Goal: Information Seeking & Learning: Learn about a topic

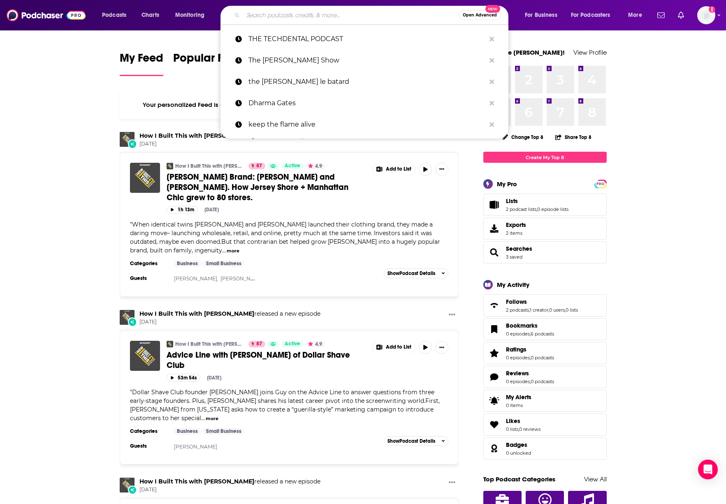
click at [269, 14] on input "Search podcasts, credits, & more..." at bounding box center [351, 15] width 216 height 13
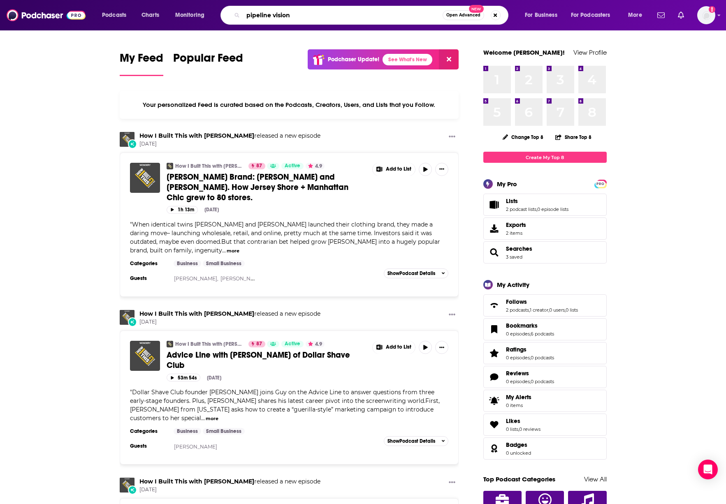
type input "pipeline vision"
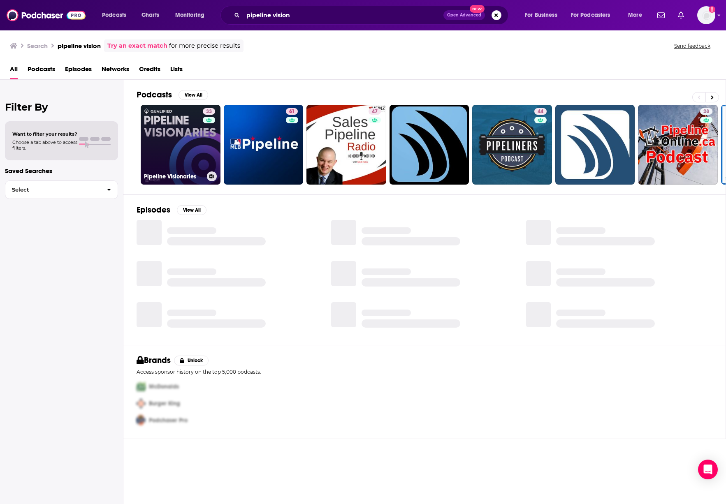
click at [182, 139] on link "33 Pipeline Visionaries" at bounding box center [181, 145] width 80 height 80
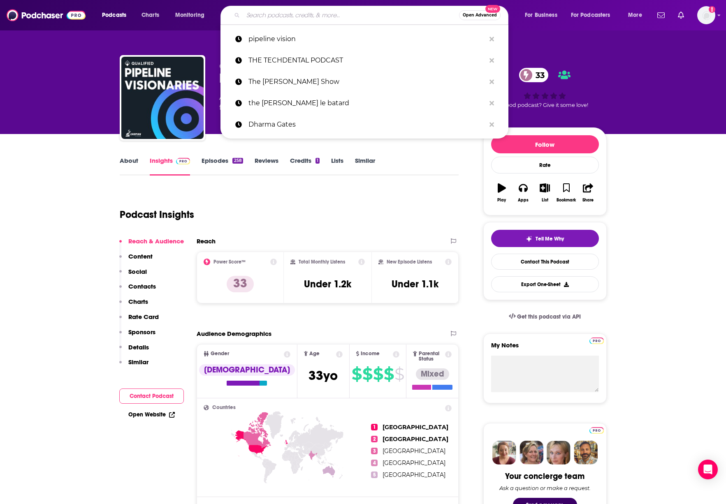
click at [260, 15] on input "Search podcasts, credits, & more..." at bounding box center [351, 15] width 216 height 13
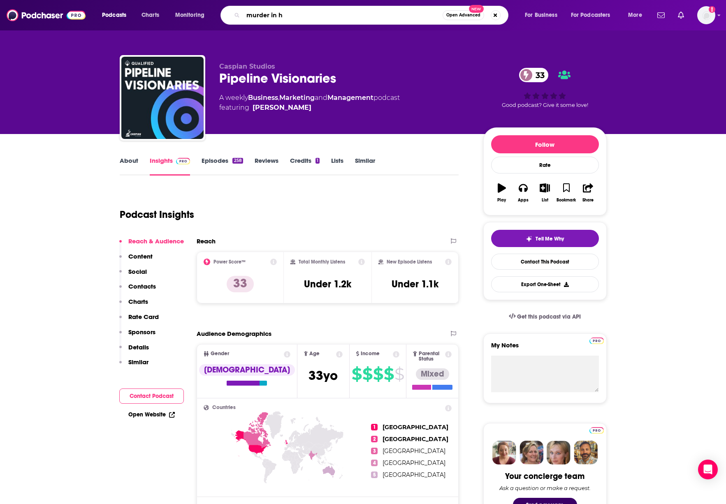
type input "murder in hr"
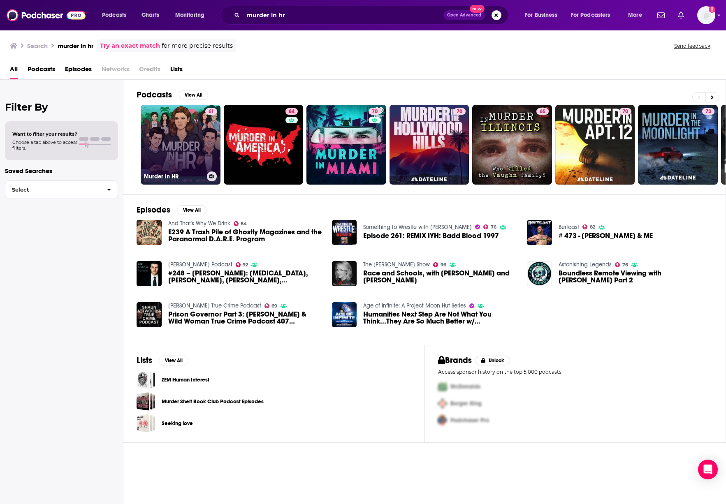
click at [172, 141] on link "61 Murder in HR" at bounding box center [181, 145] width 80 height 80
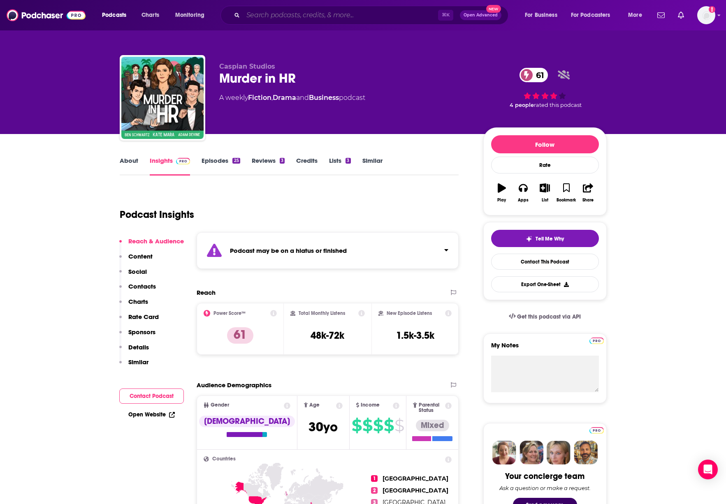
click at [290, 17] on input "Search podcasts, credits, & more..." at bounding box center [340, 15] width 195 height 13
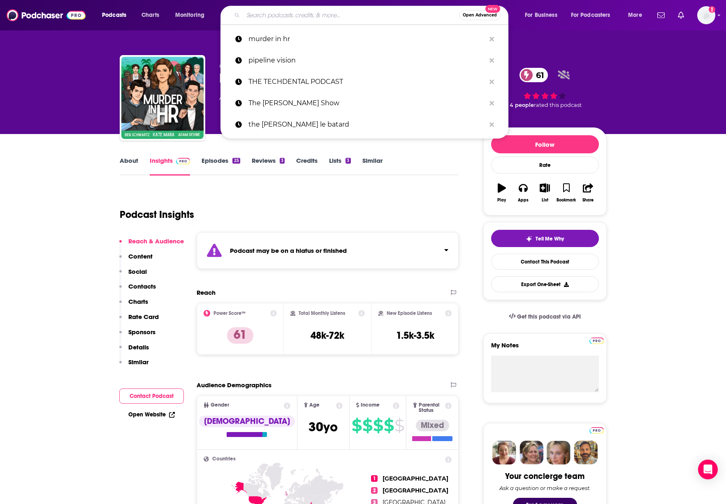
paste input "The Hacker Chronicles"
type input "The Hacker Chronicles"
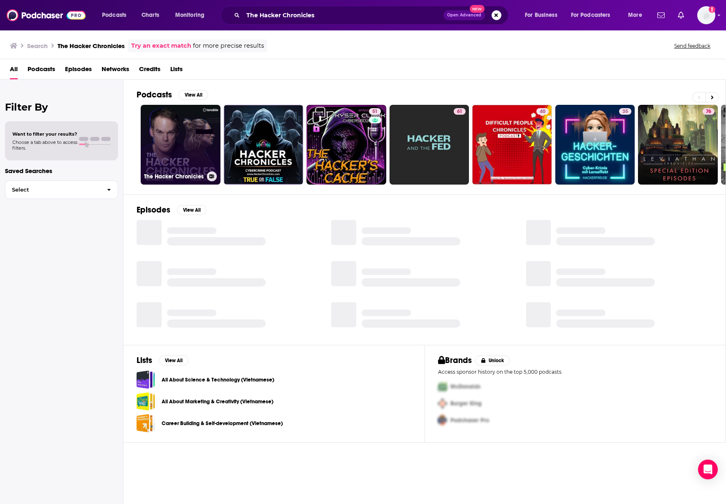
click at [193, 137] on link "The Hacker Chronicles" at bounding box center [181, 145] width 80 height 80
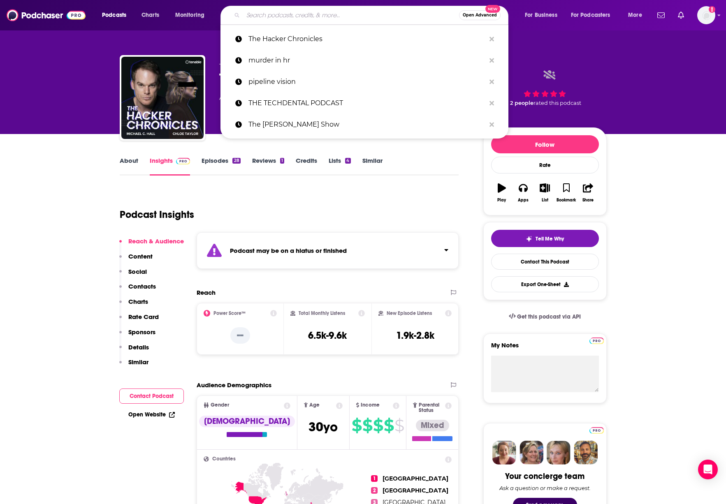
click at [267, 18] on input "Search podcasts, credits, & more..." at bounding box center [351, 15] width 216 height 13
paste input "SCAM HUNTERS"
type input "SCAM HUNTERS"
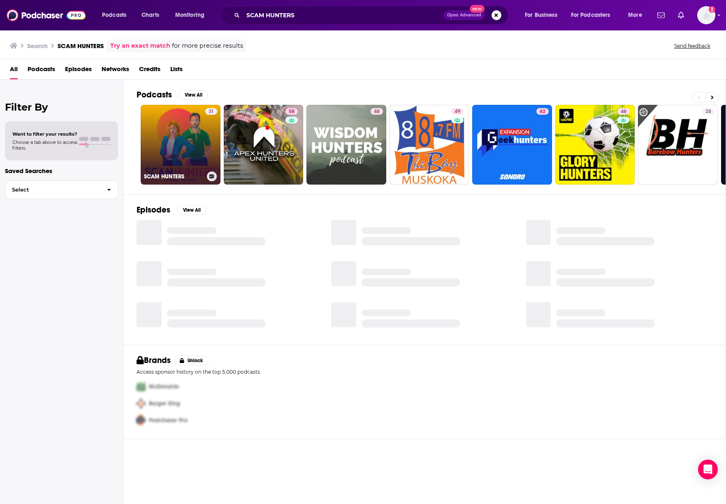
click at [185, 154] on link "31 SCAM HUNTERS" at bounding box center [181, 145] width 80 height 80
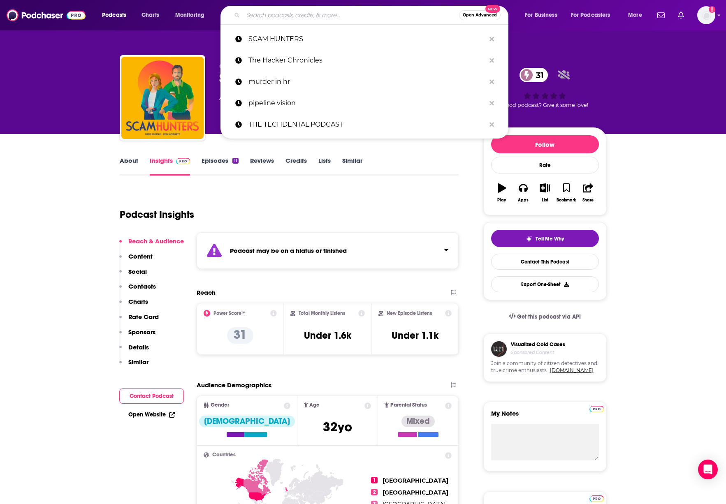
click at [301, 17] on input "Search podcasts, credits, & more..." at bounding box center [351, 15] width 216 height 13
paste input "Often Imitated"
type input "Often Imitated"
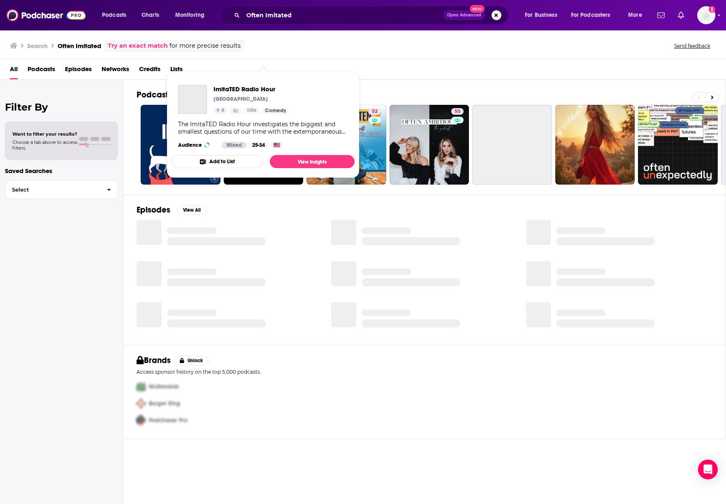
click at [208, 153] on div "ImitaTED Radio Hour Rapid Fire Theatre 4 Idle Comedy The ImitaTED Radio Hour in…" at bounding box center [263, 117] width 183 height 76
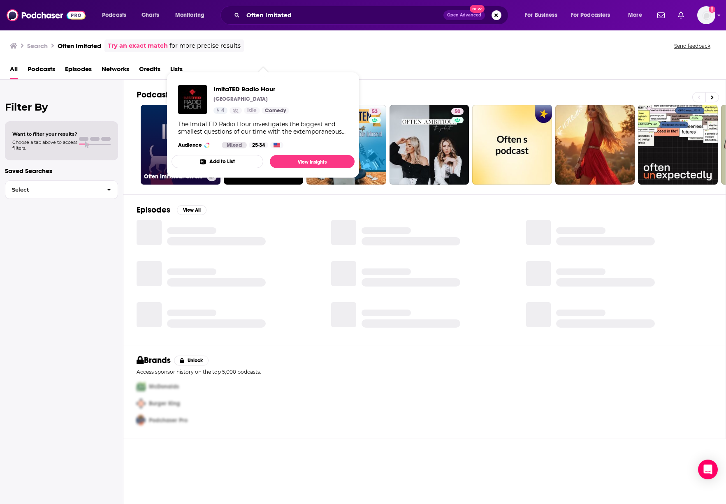
click at [146, 146] on link "Often Imitated: CX Stories from History" at bounding box center [181, 145] width 80 height 80
